Goal: Task Accomplishment & Management: Use online tool/utility

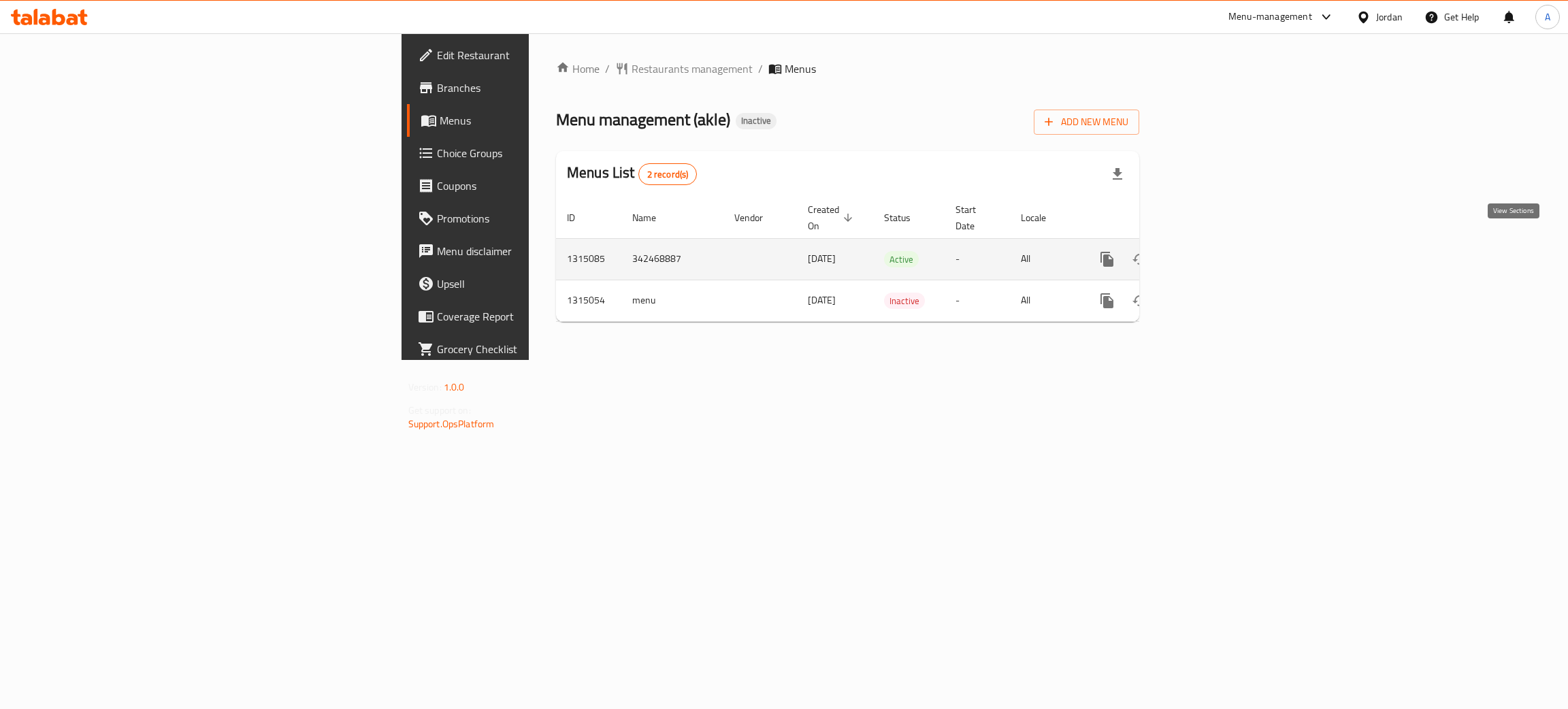
click at [1222, 244] on link "enhanced table" at bounding box center [1205, 258] width 33 height 33
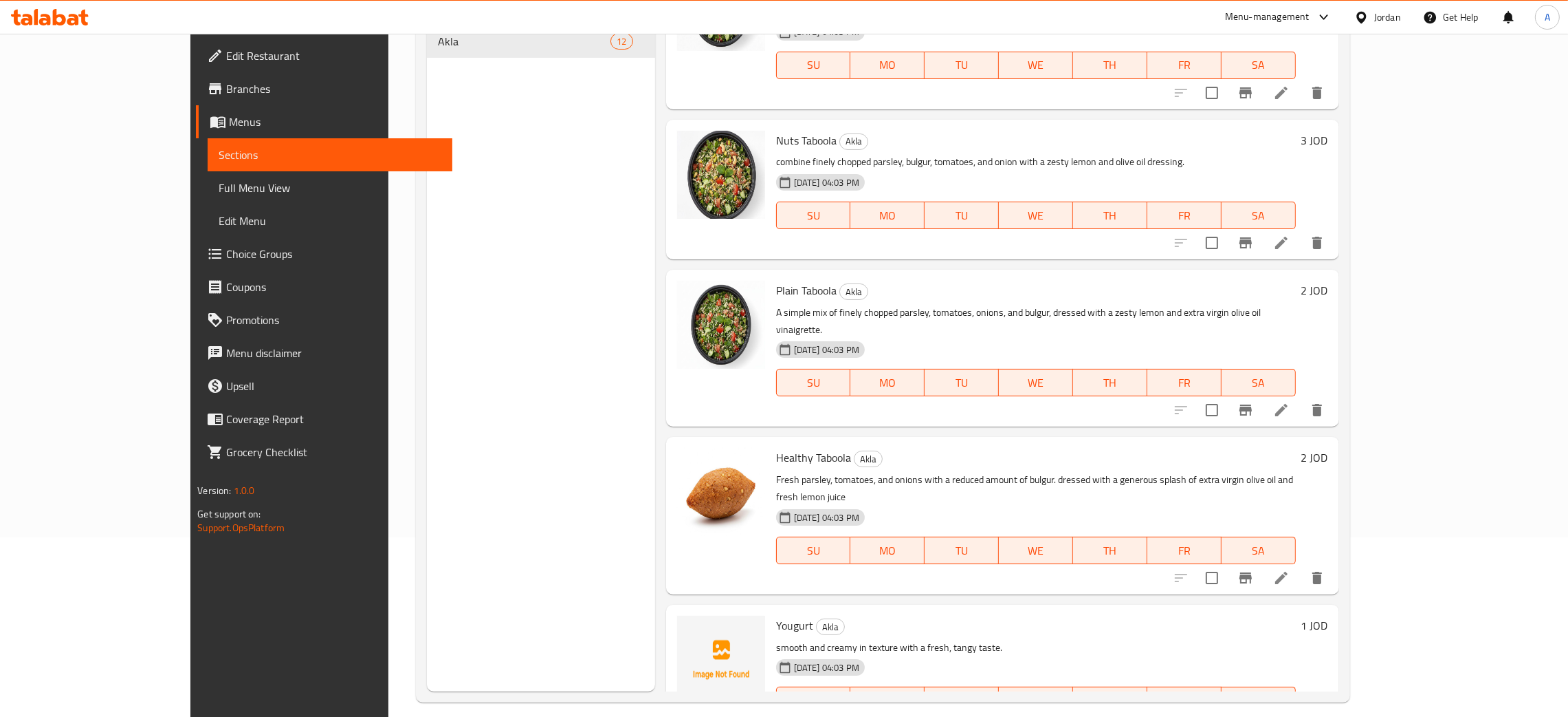
scroll to position [194, 0]
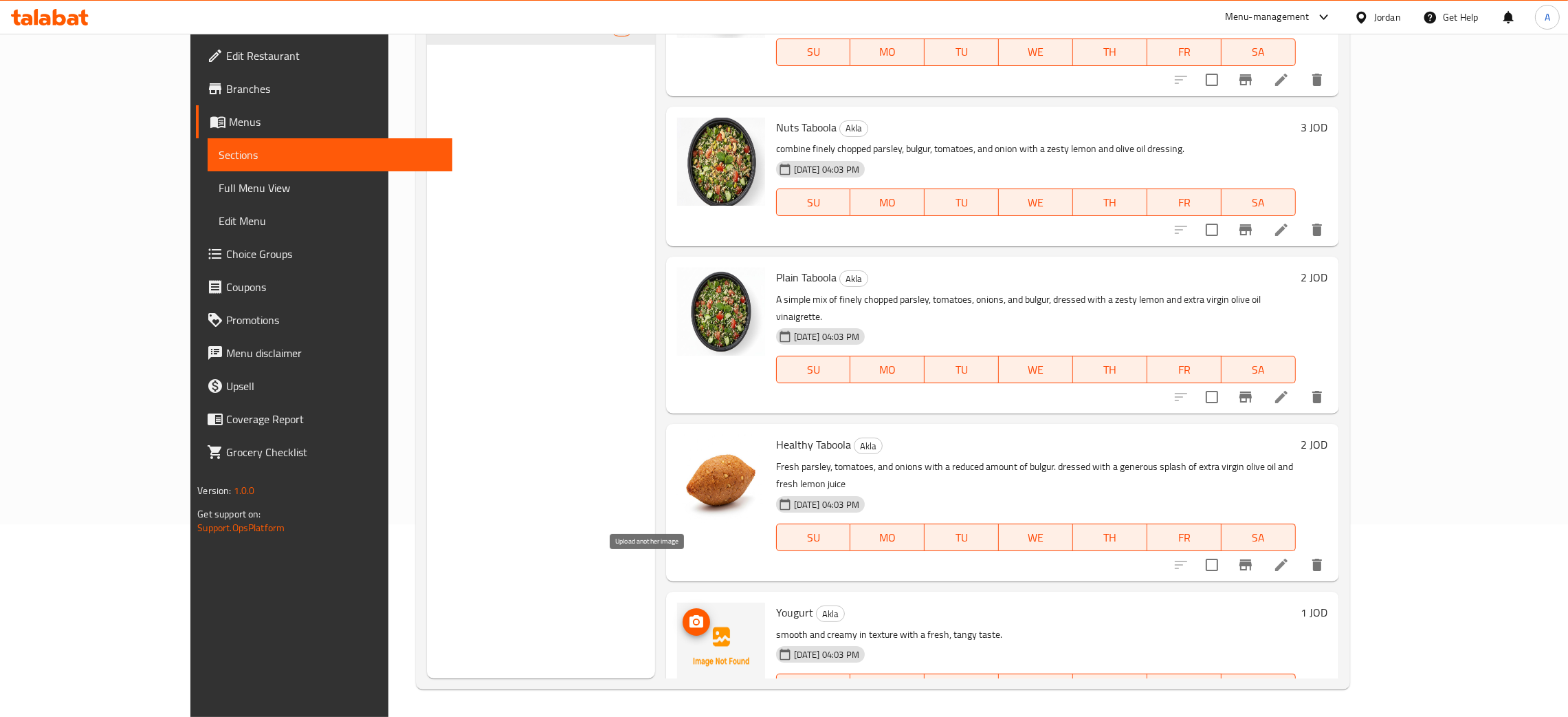
click at [688, 613] on icon "upload picture" at bounding box center [697, 622] width 17 height 17
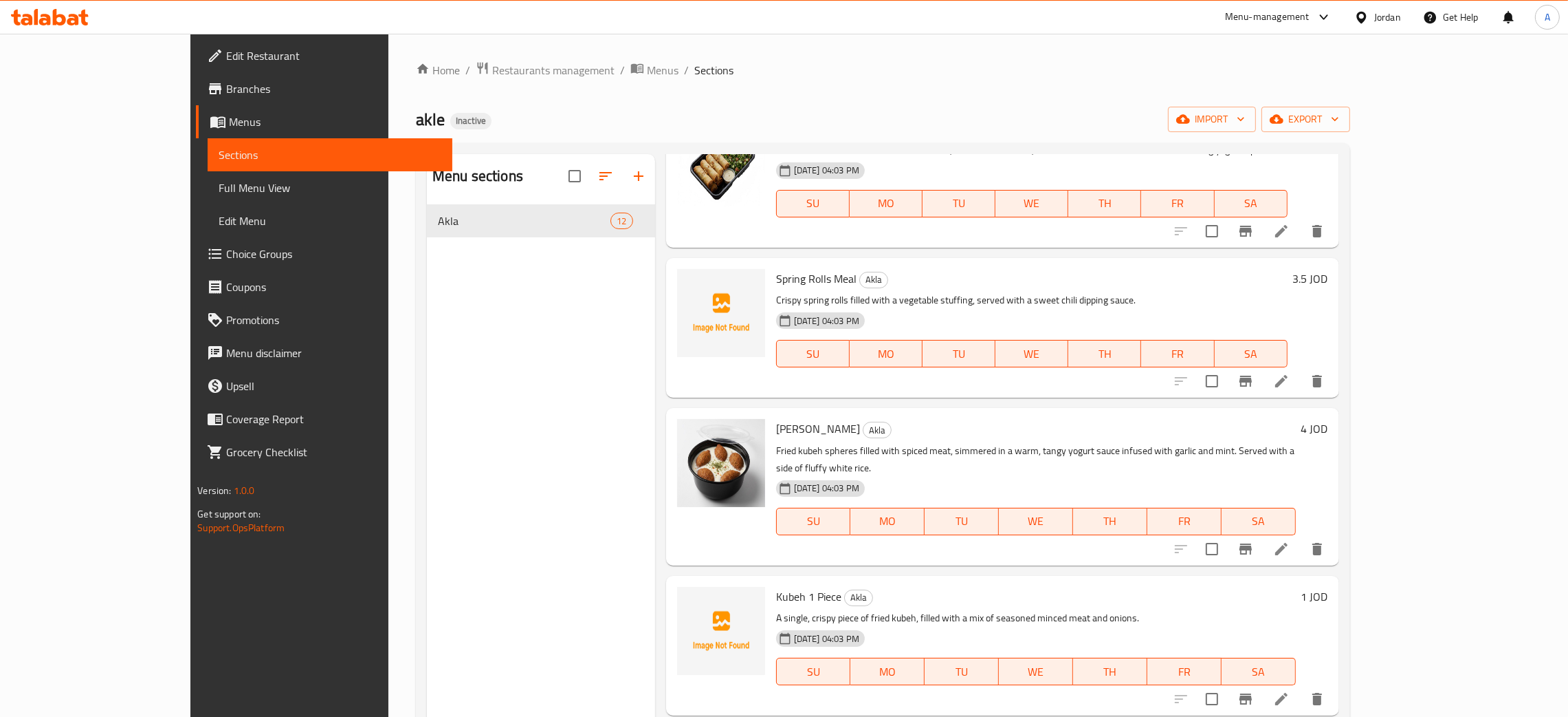
scroll to position [517, 0]
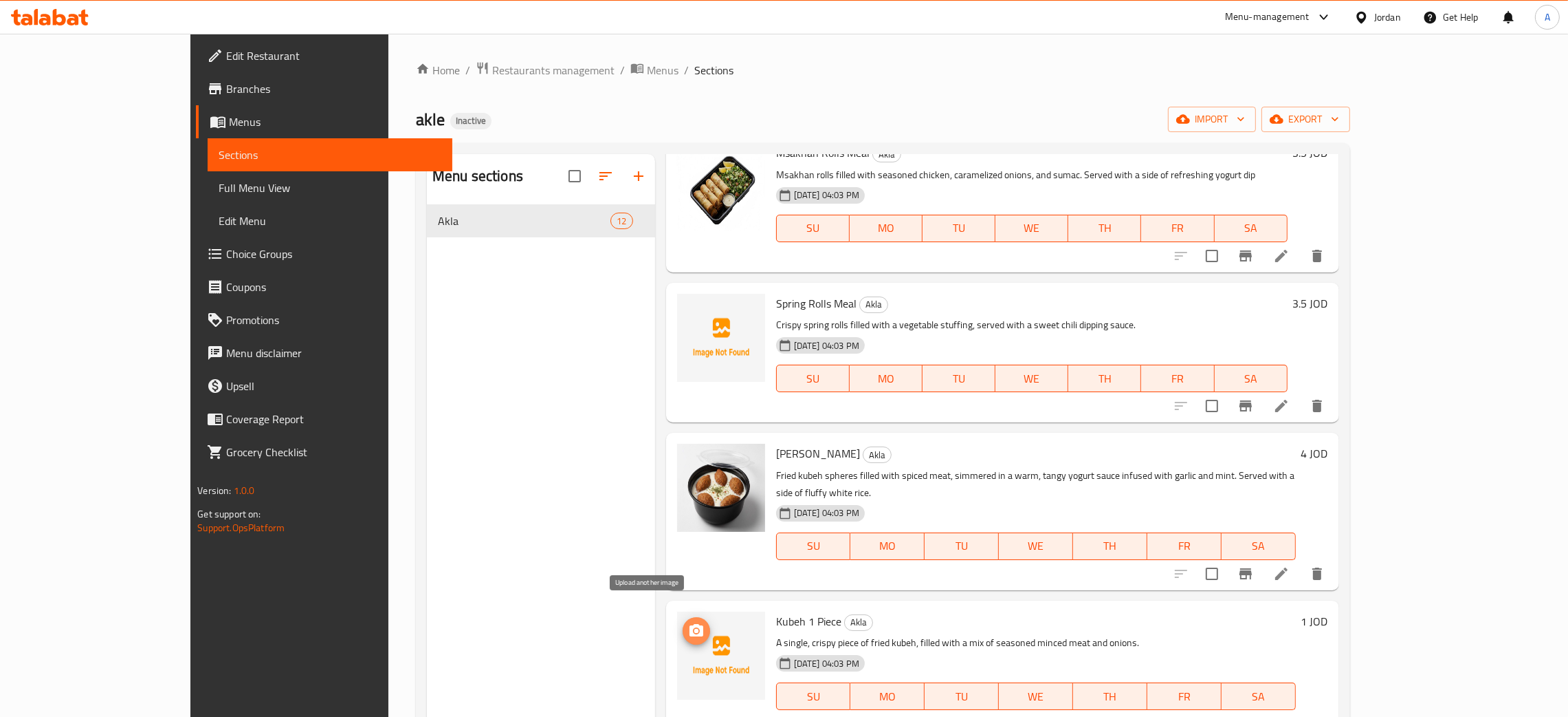
click at [689, 624] on icon "upload picture" at bounding box center [696, 629] width 14 height 12
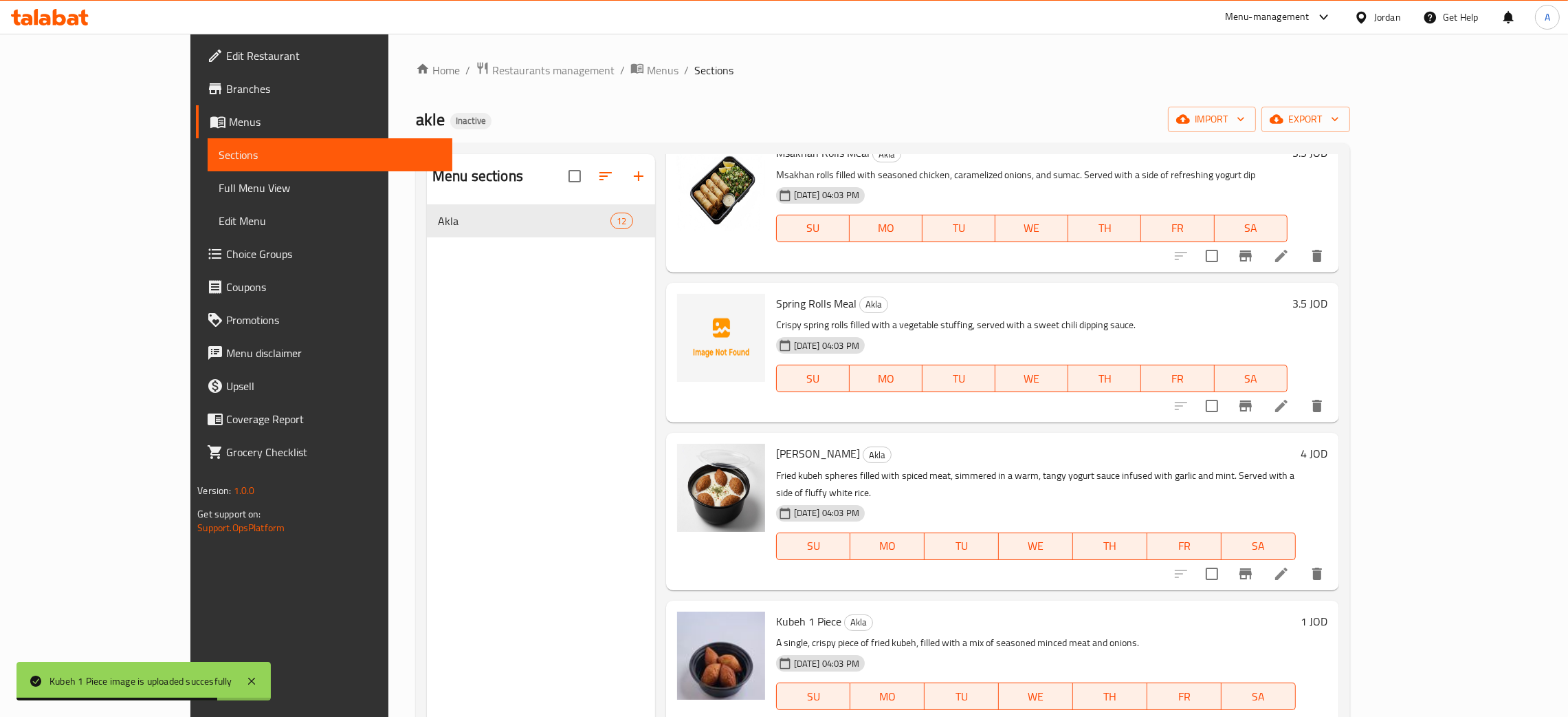
click at [1377, 14] on div "Jordan" at bounding box center [1388, 17] width 26 height 15
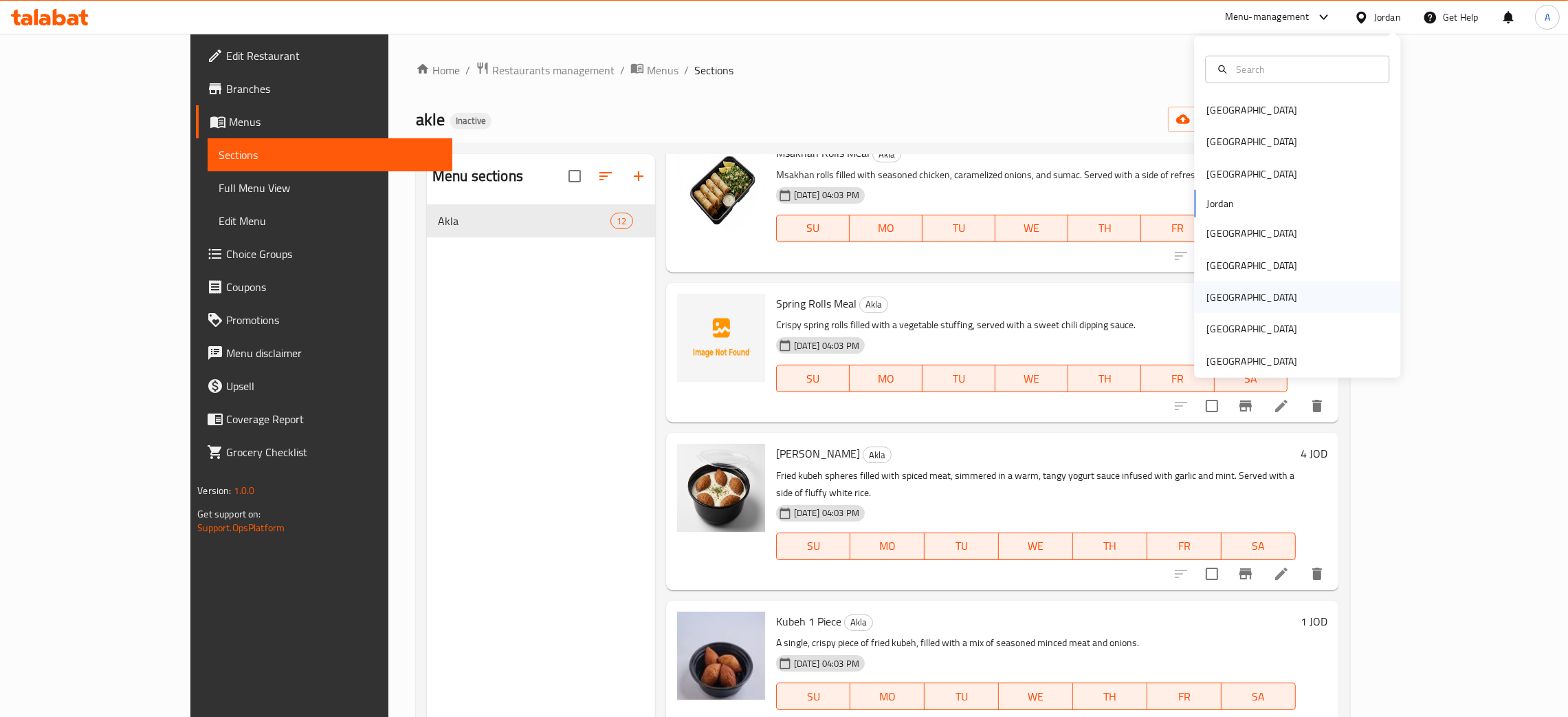
click at [1214, 293] on div "[GEOGRAPHIC_DATA]" at bounding box center [1252, 297] width 113 height 32
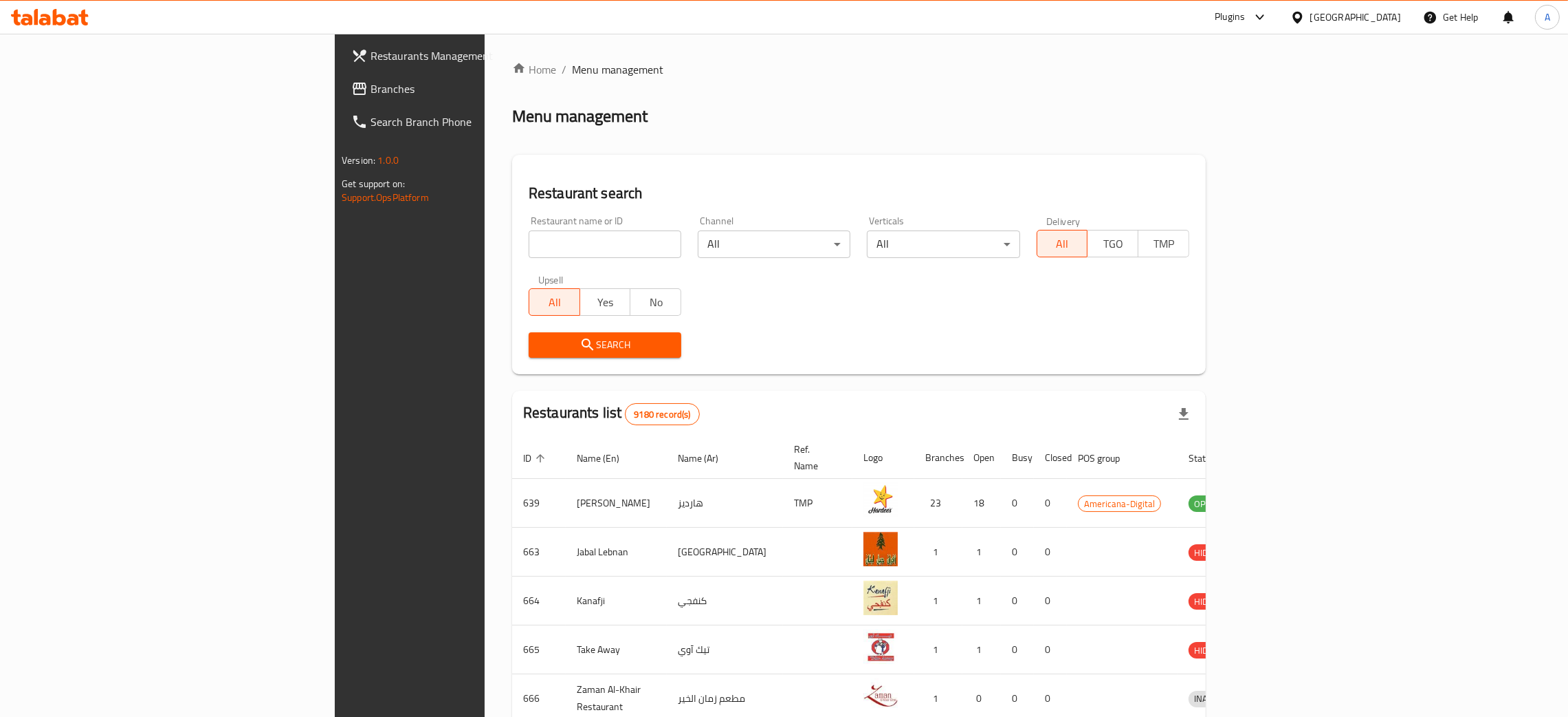
click at [529, 241] on input "search" at bounding box center [605, 243] width 153 height 27
paste input "Mutabbaq and Samosa"
type input "Mutabbaq and Samosa"
click button "Search" at bounding box center [605, 344] width 153 height 25
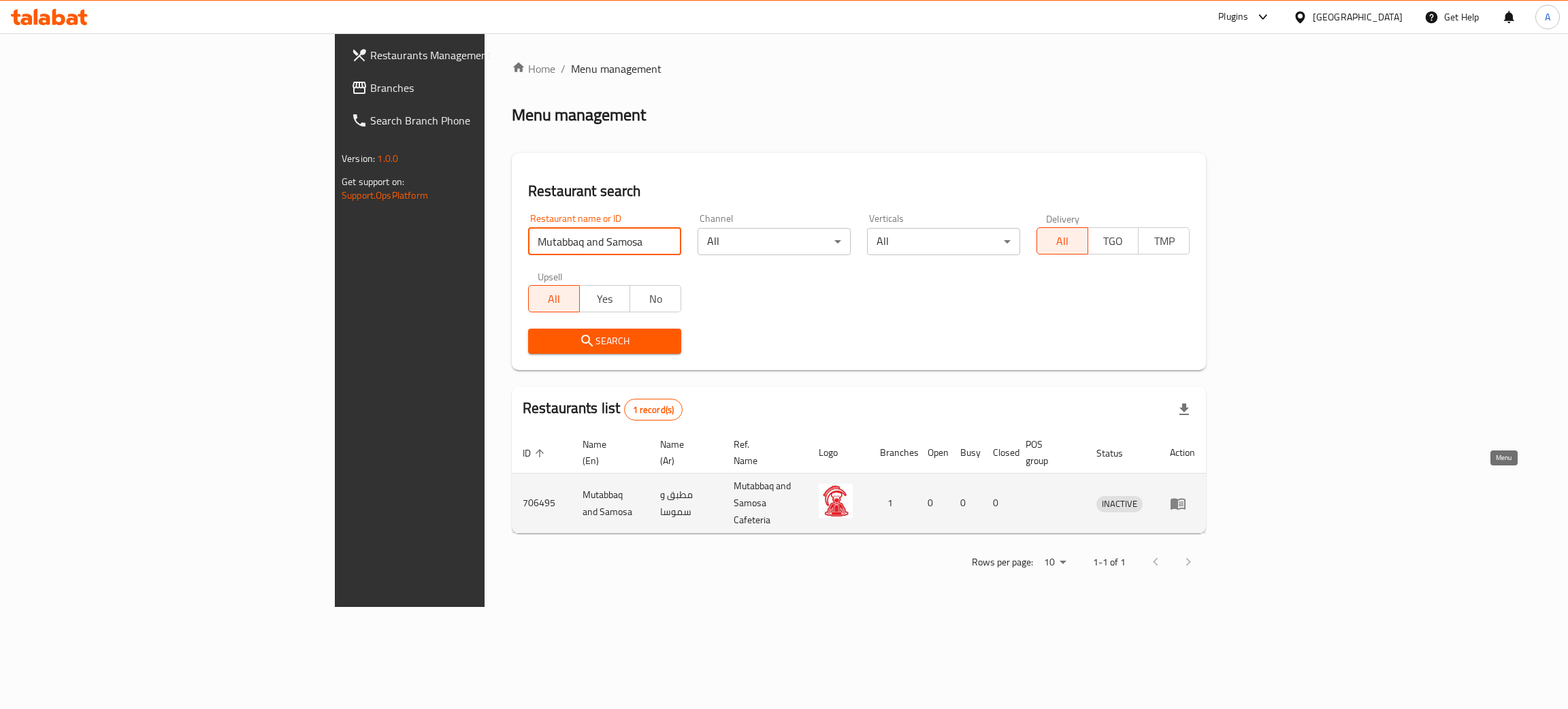
click at [1185, 498] on icon "enhanced table" at bounding box center [1178, 504] width 15 height 11
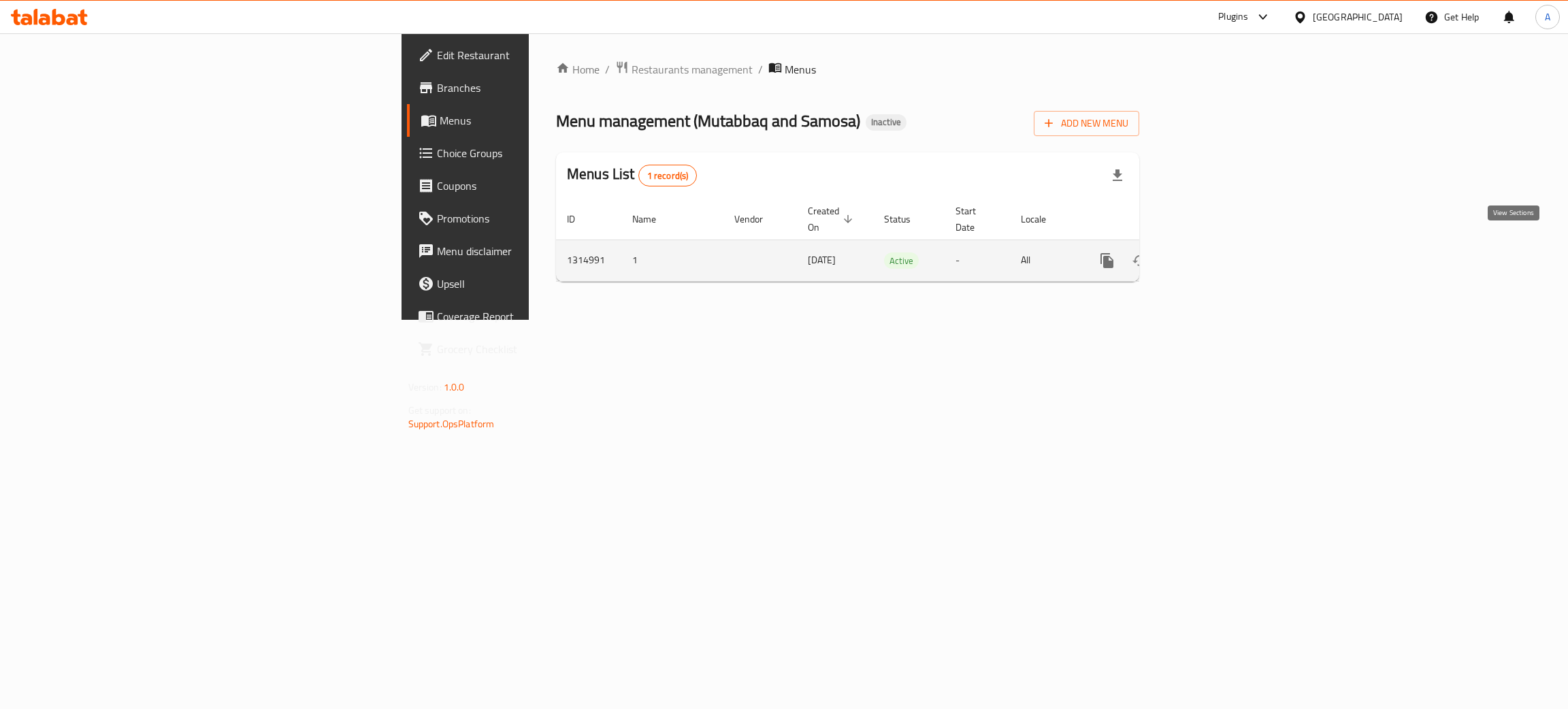
click at [1213, 253] on icon "enhanced table" at bounding box center [1206, 261] width 17 height 17
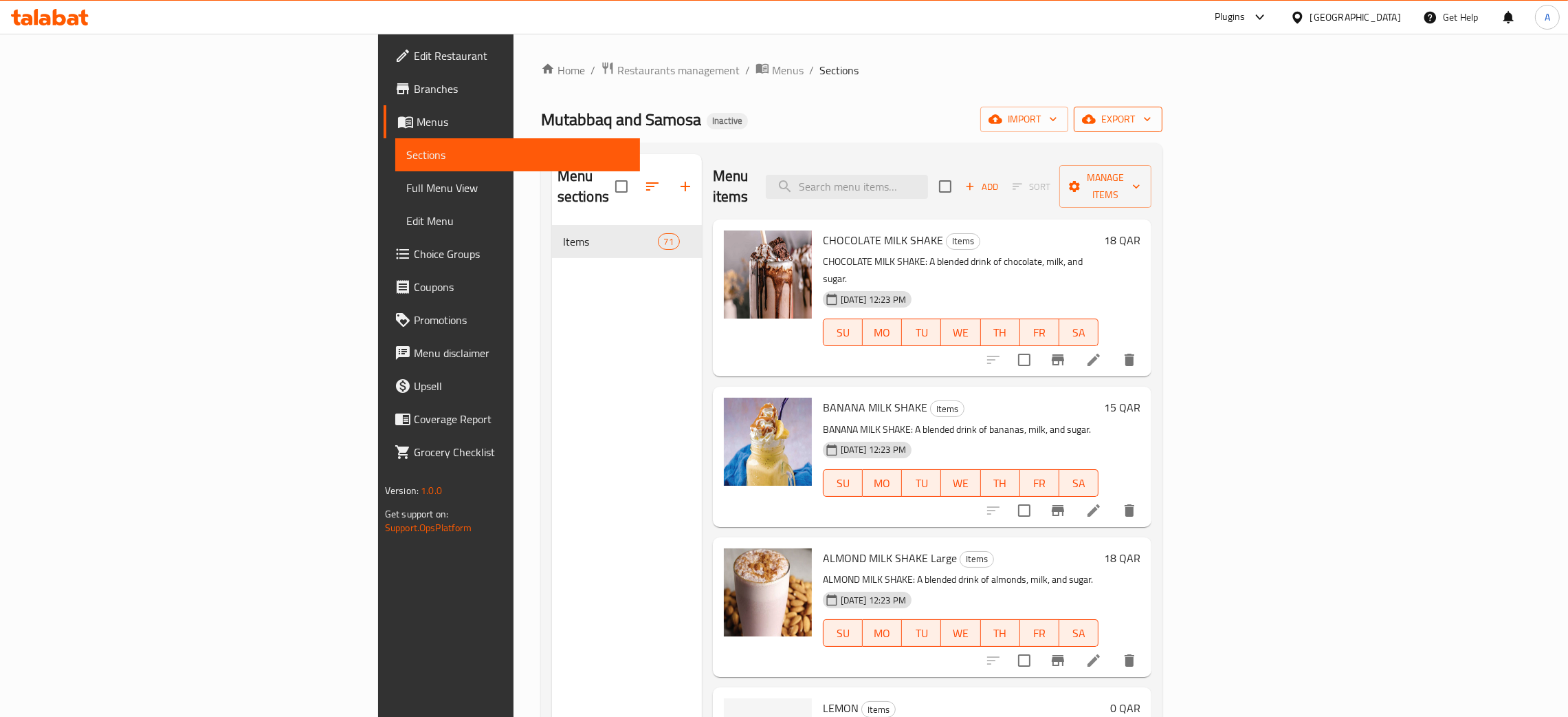
click at [1154, 118] on icon "button" at bounding box center [1147, 119] width 14 height 14
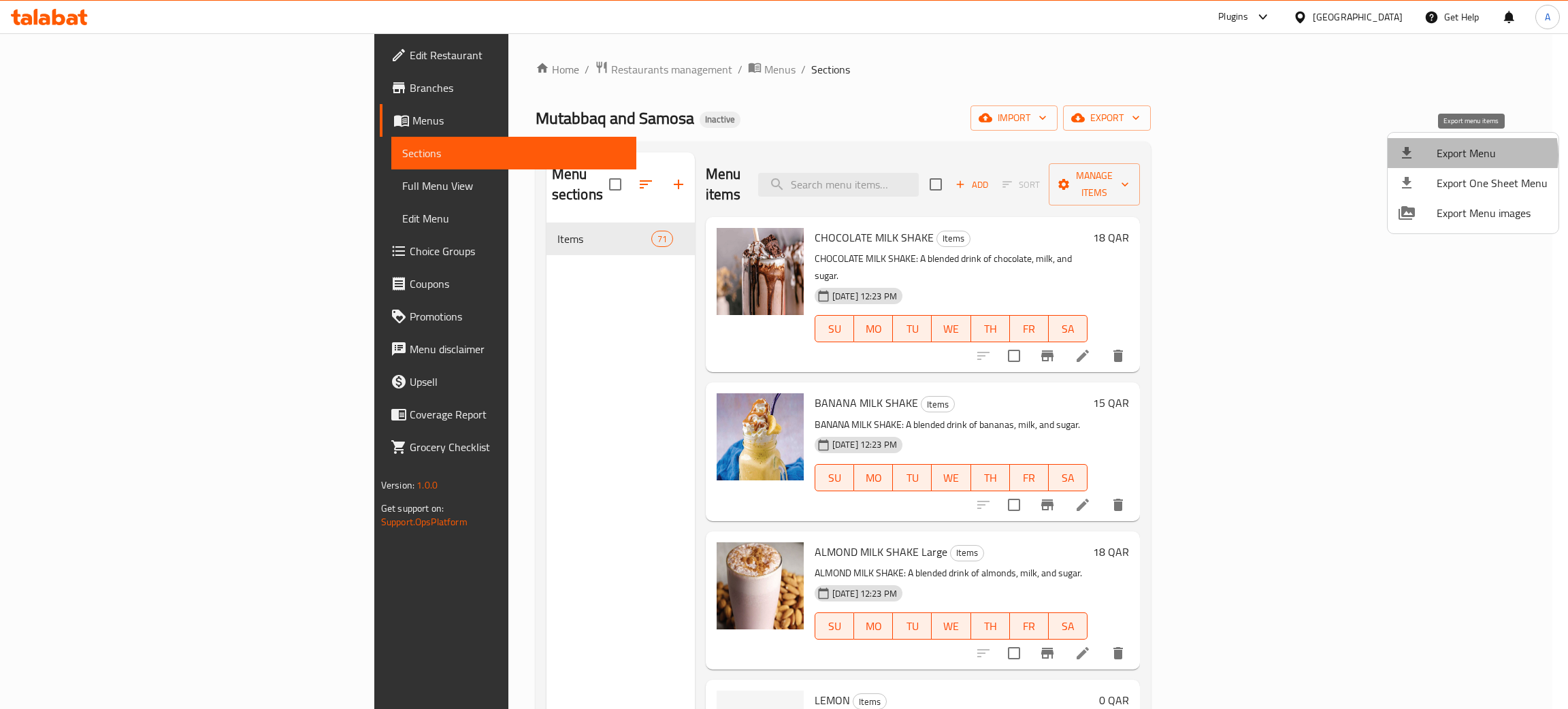
click at [1466, 155] on span "Export Menu" at bounding box center [1491, 153] width 111 height 17
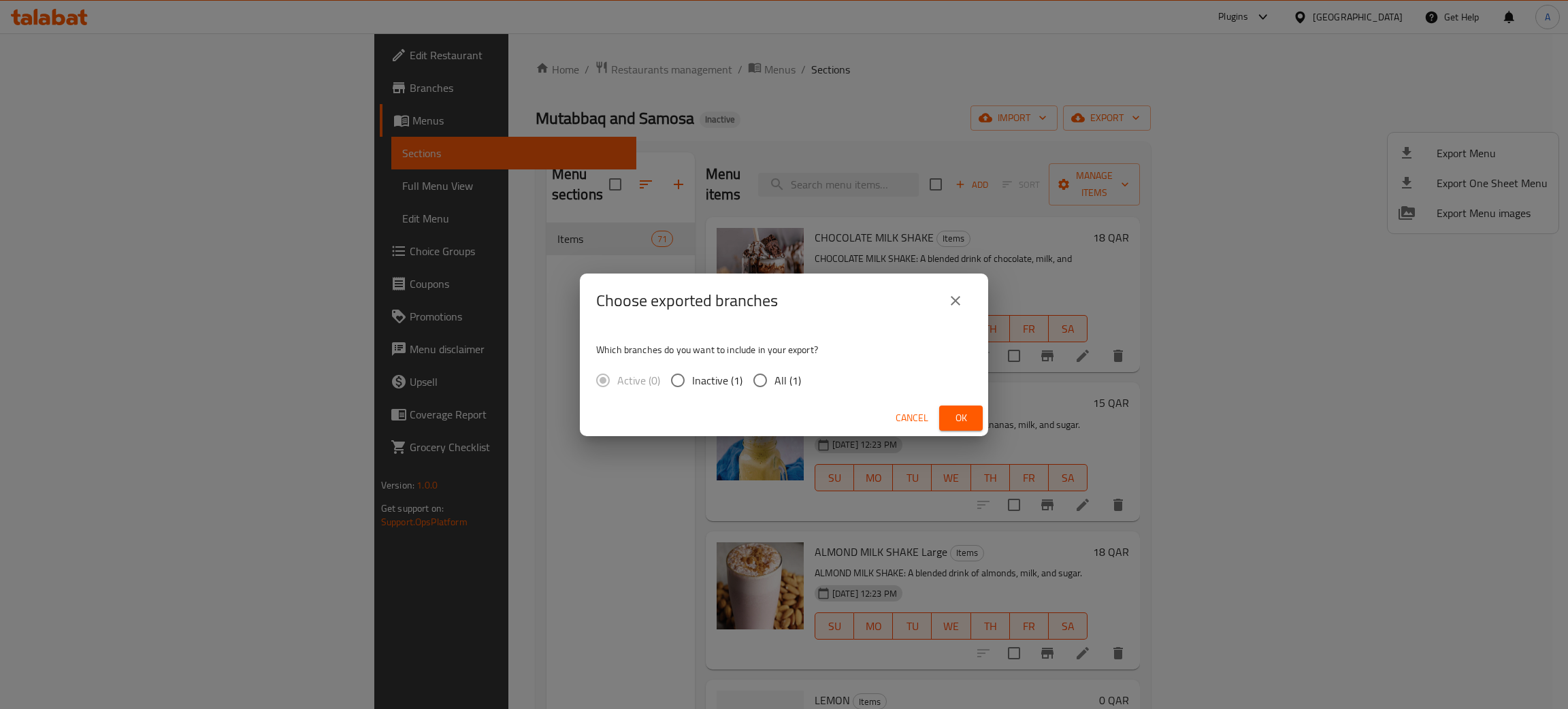
click at [960, 421] on span "Ok" at bounding box center [960, 418] width 21 height 17
